Goal: Information Seeking & Learning: Check status

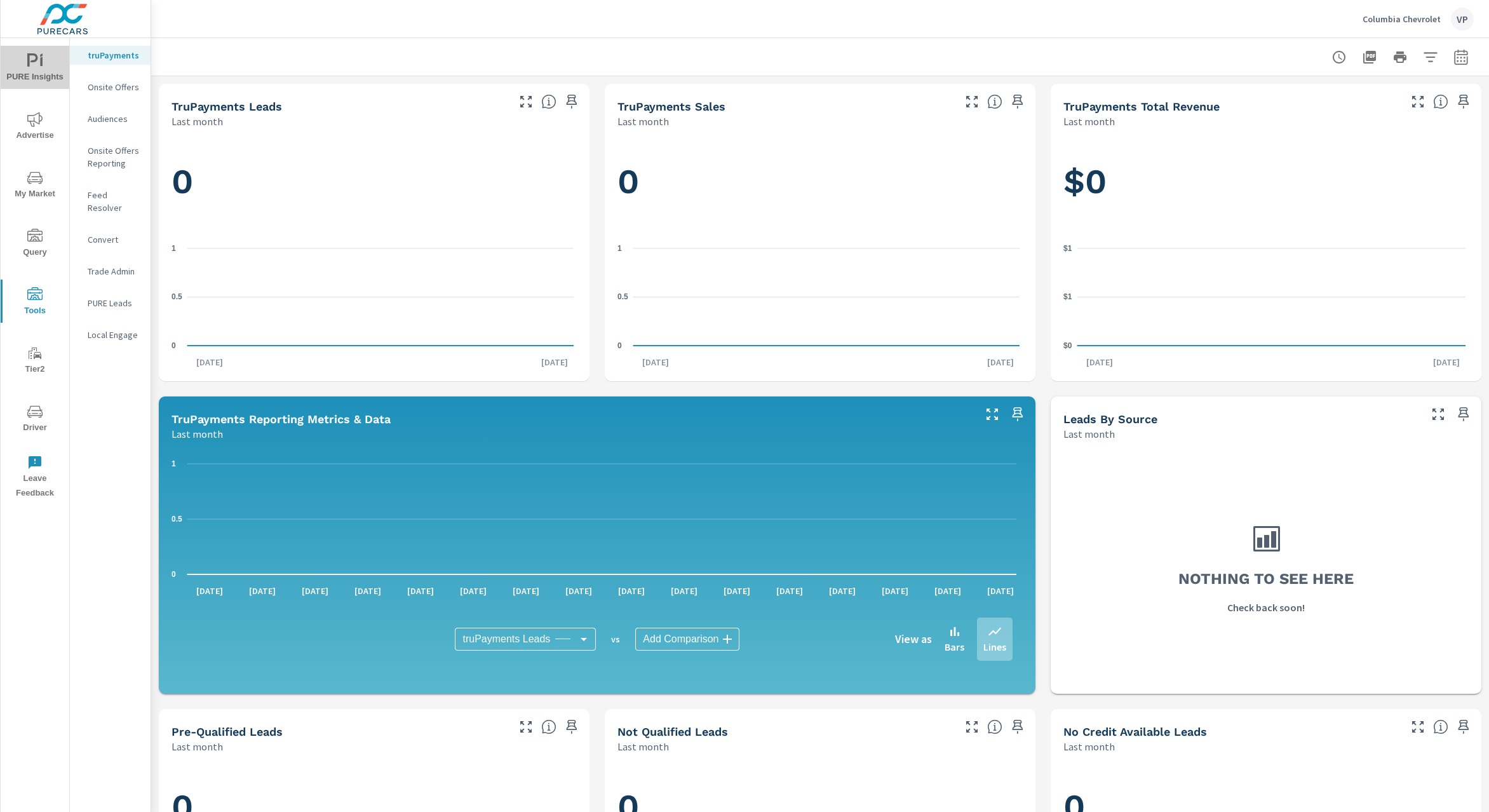
click at [38, 71] on span "PURE Insights" at bounding box center [35, 69] width 61 height 31
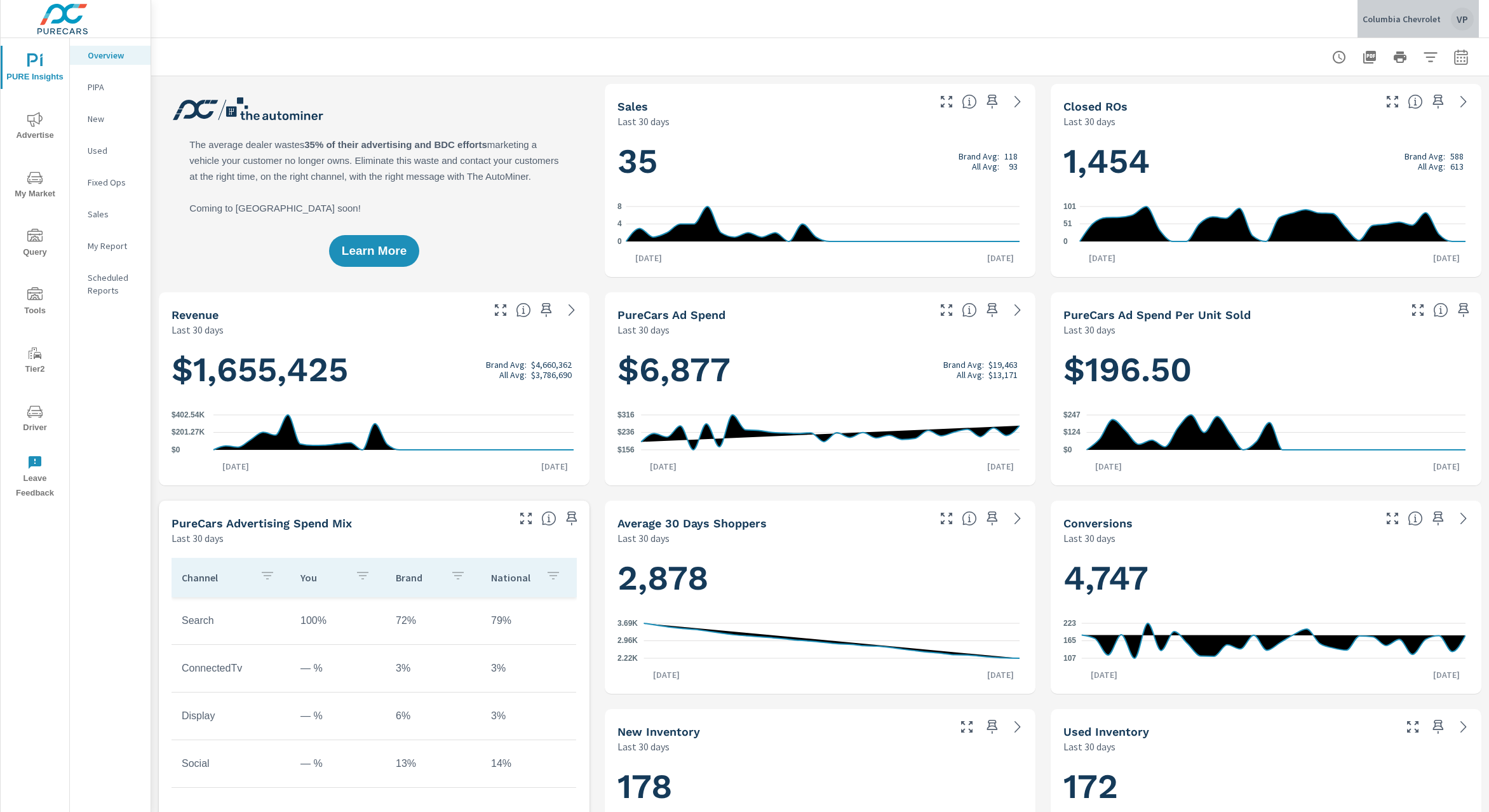
click at [1460, 16] on div "VP" at bounding box center [1463, 19] width 23 height 23
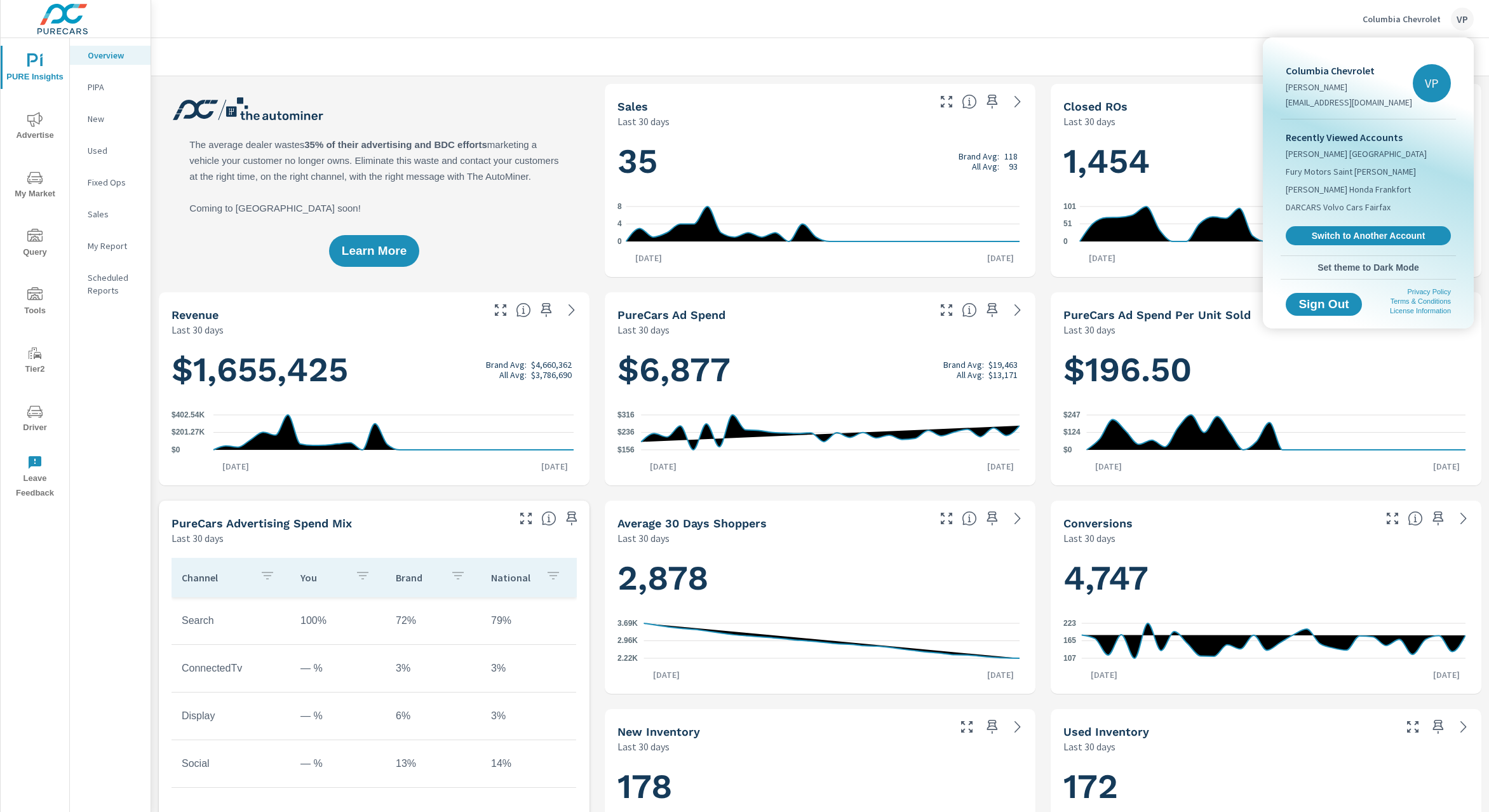
click at [893, 55] on div at bounding box center [744, 406] width 1489 height 812
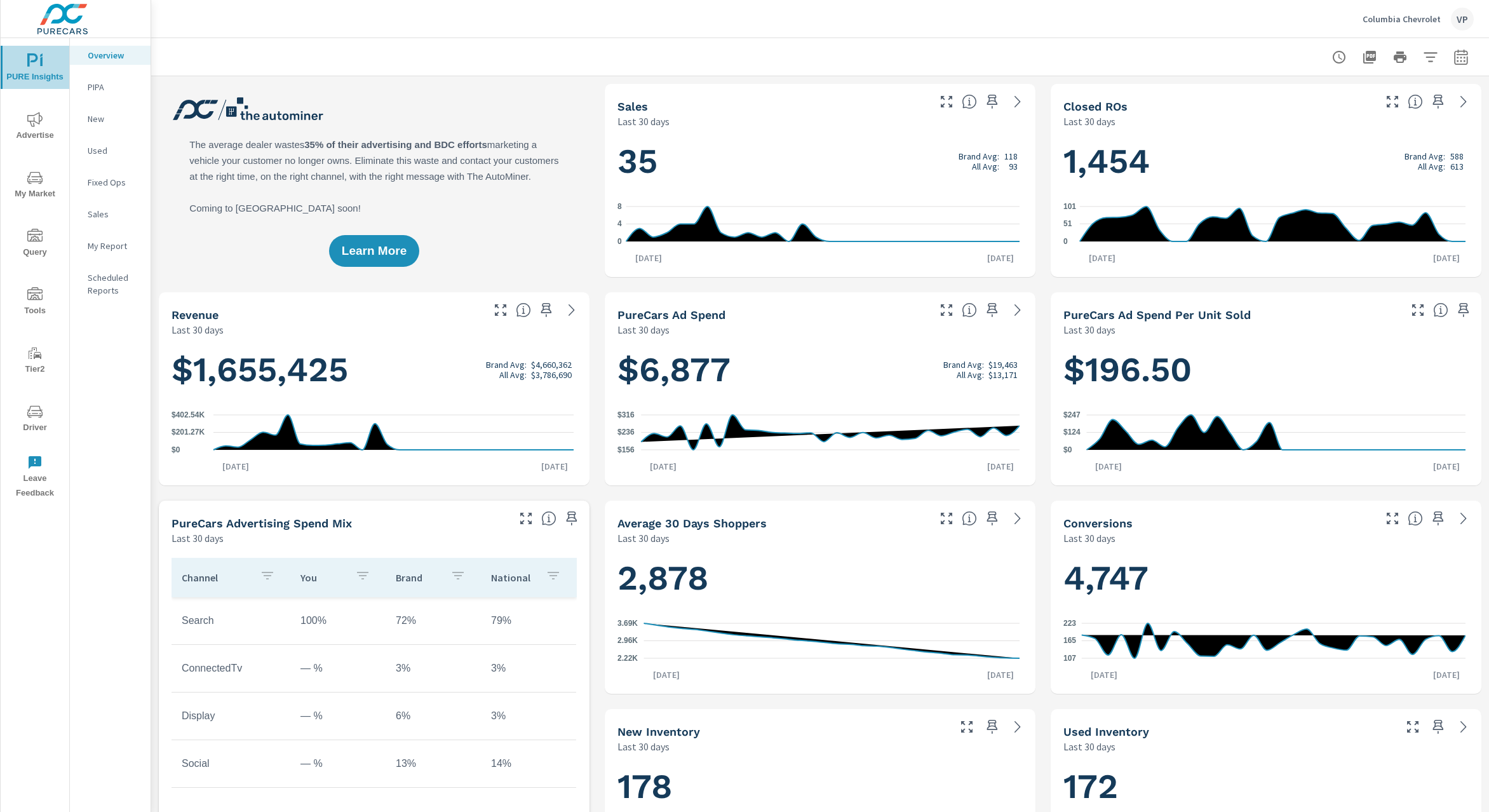
click at [34, 60] on icon "nav menu" at bounding box center [32, 60] width 11 height 13
click at [38, 65] on icon "nav menu" at bounding box center [35, 61] width 15 height 15
